Goal: Task Accomplishment & Management: Manage account settings

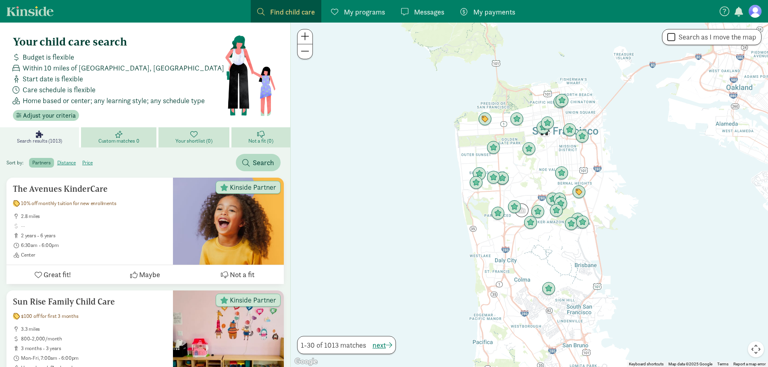
click at [756, 18] on nav "Find child care Find My programs Programs Messages Messages My payments Pay" at bounding box center [384, 11] width 768 height 23
click at [753, 10] on figure at bounding box center [754, 11] width 13 height 13
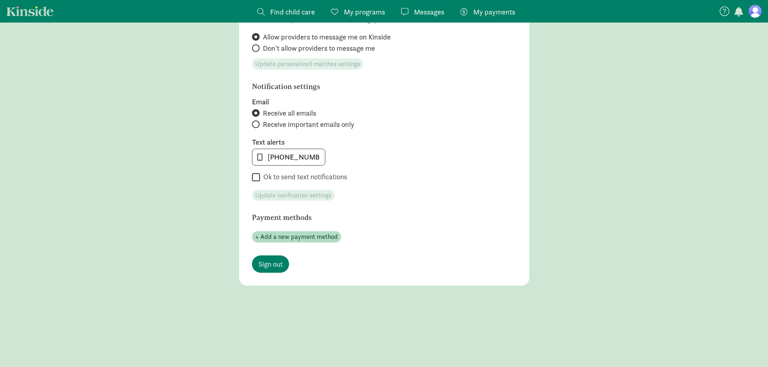
scroll to position [347, 0]
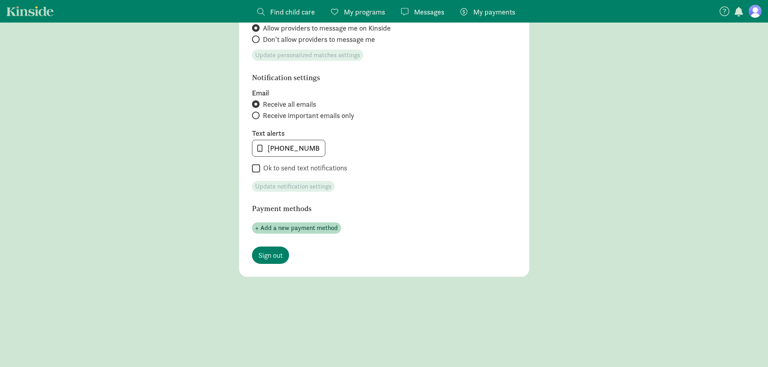
click at [268, 117] on span "Receive important emails only" at bounding box center [308, 116] width 91 height 10
click at [257, 117] on input "Receive important emails only" at bounding box center [254, 115] width 5 height 5
radio input "true"
click at [284, 187] on span "Update notification settings" at bounding box center [293, 187] width 76 height 10
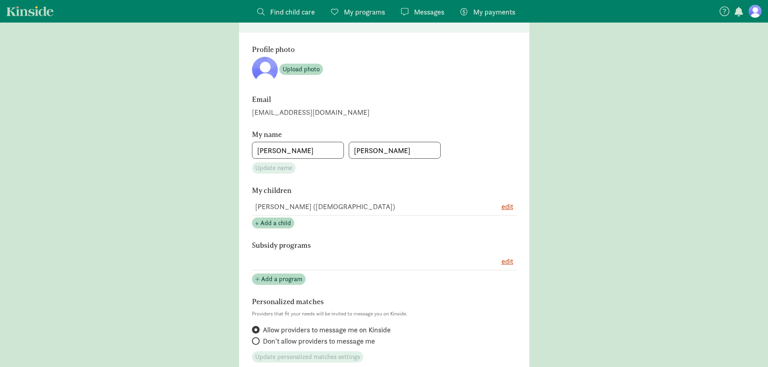
scroll to position [0, 0]
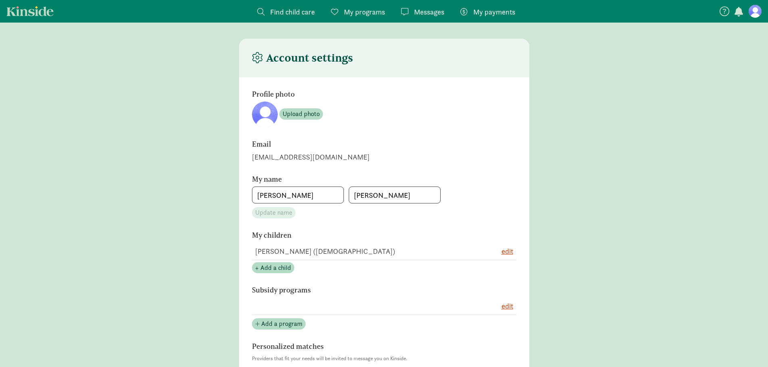
click at [371, 12] on span "My programs" at bounding box center [364, 11] width 41 height 11
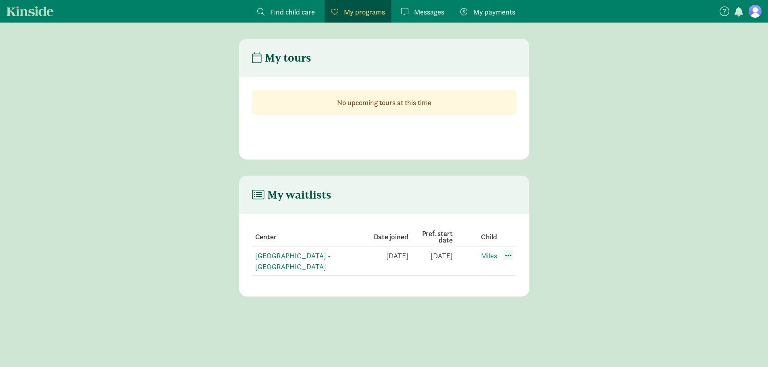
click at [509, 254] on span at bounding box center [508, 255] width 10 height 10
click at [527, 273] on div "Edit preferences" at bounding box center [536, 272] width 73 height 17
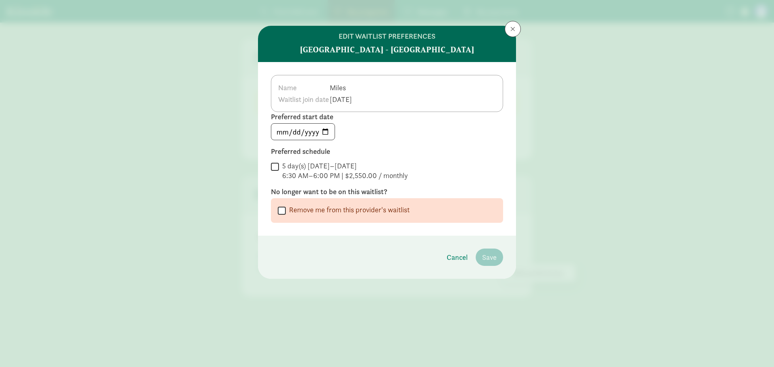
click at [313, 215] on div " Remove me from this provider's waitlist" at bounding box center [387, 210] width 218 height 11
click at [287, 211] on label "Remove me from this provider's waitlist" at bounding box center [348, 210] width 124 height 10
click at [286, 211] on input "Remove me from this provider's waitlist" at bounding box center [282, 210] width 8 height 11
checkbox input "true"
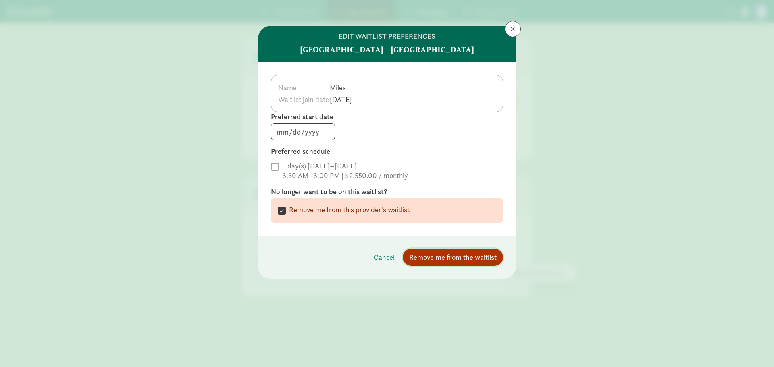
click at [435, 260] on span "Remove me from the waitlist" at bounding box center [452, 257] width 87 height 11
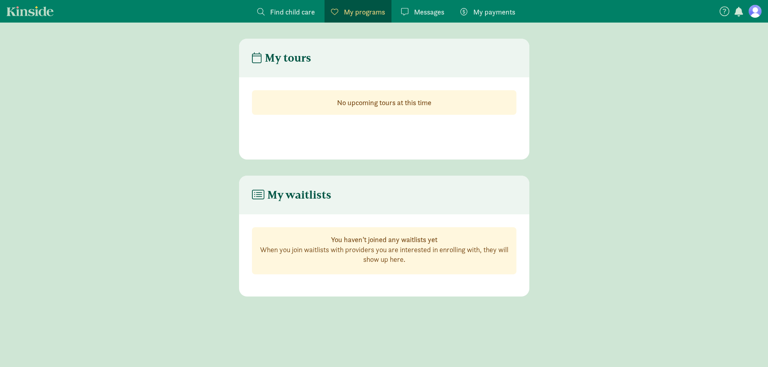
click at [752, 17] on link at bounding box center [754, 11] width 13 height 13
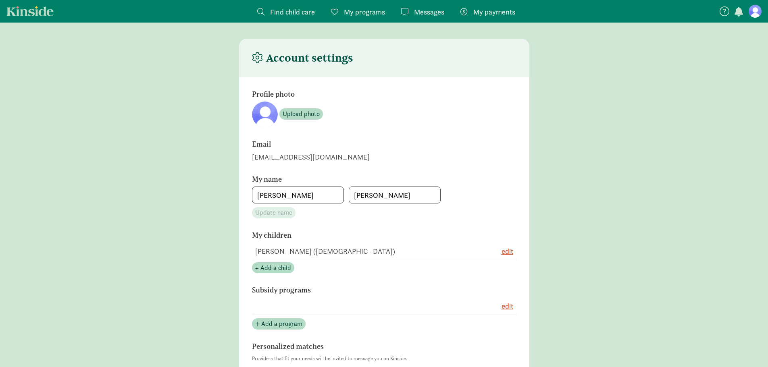
click at [723, 12] on icon at bounding box center [724, 11] width 10 height 10
